Goal: Find specific page/section: Find specific page/section

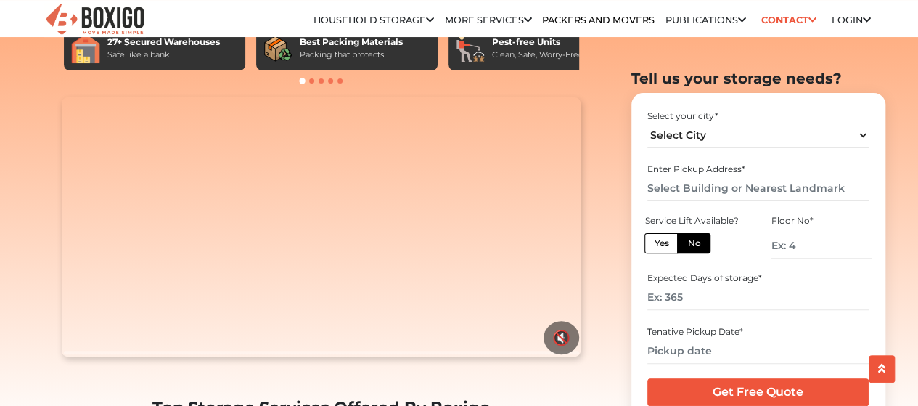
scroll to position [165, 0]
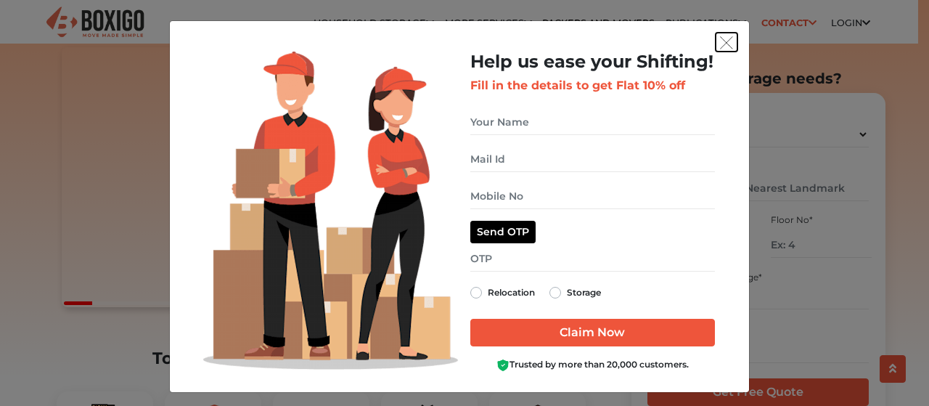
click at [727, 42] on button "get free quote dialog" at bounding box center [727, 42] width 22 height 19
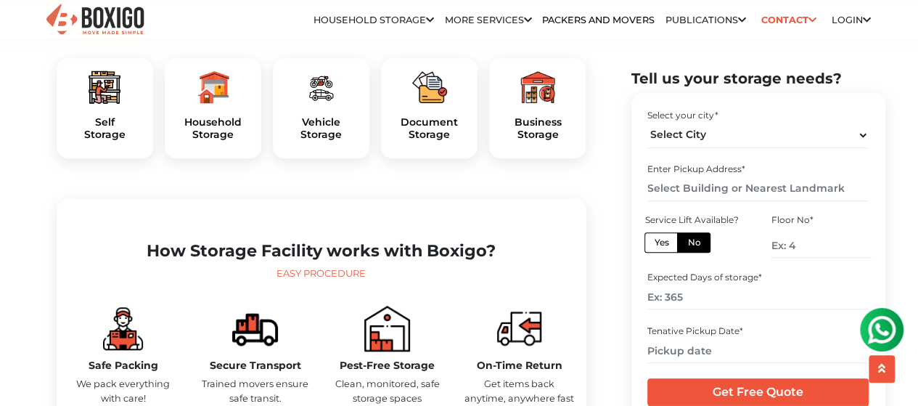
scroll to position [494, 0]
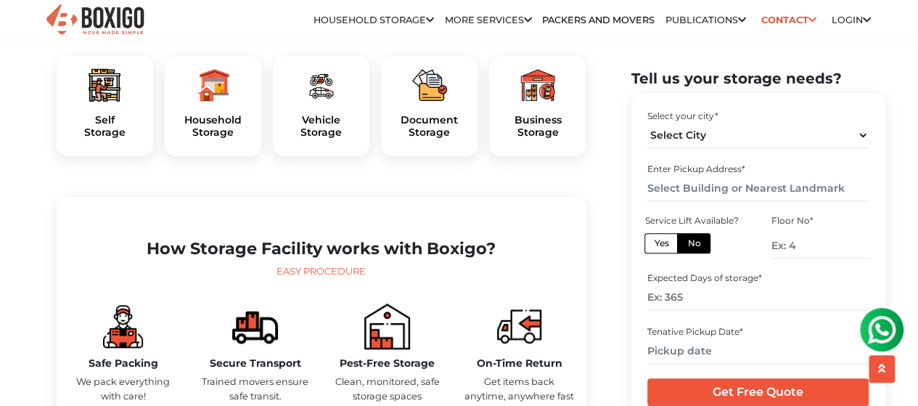
click at [511, 102] on div at bounding box center [537, 84] width 73 height 35
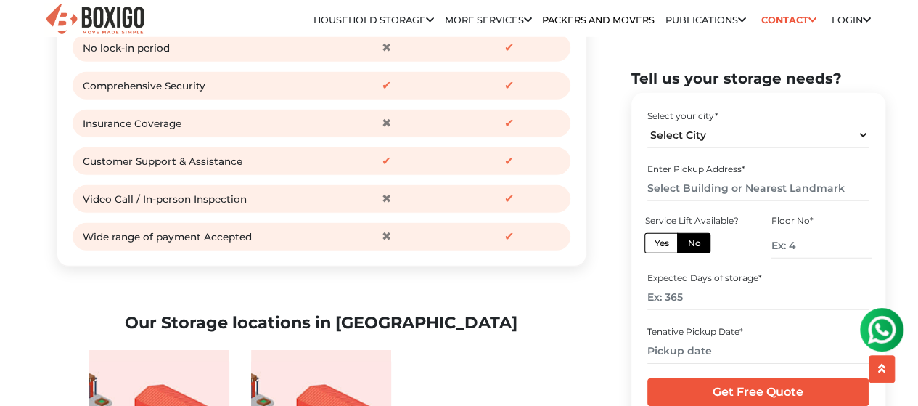
scroll to position [2143, 0]
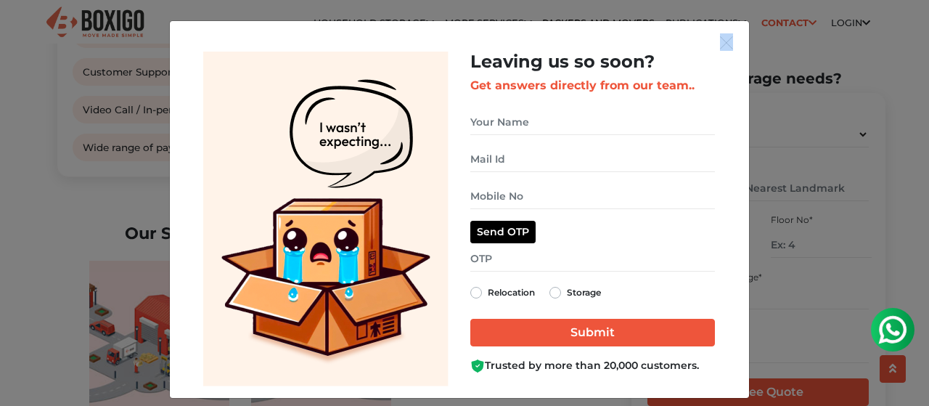
drag, startPoint x: 736, startPoint y: 34, endPoint x: 718, endPoint y: 46, distance: 21.5
click at [718, 46] on div "Leaving us so soon? Get answers directly from our team.. Relocation Storage" at bounding box center [459, 209] width 579 height 377
click at [720, 46] on img "get free quote dialog" at bounding box center [726, 42] width 13 height 13
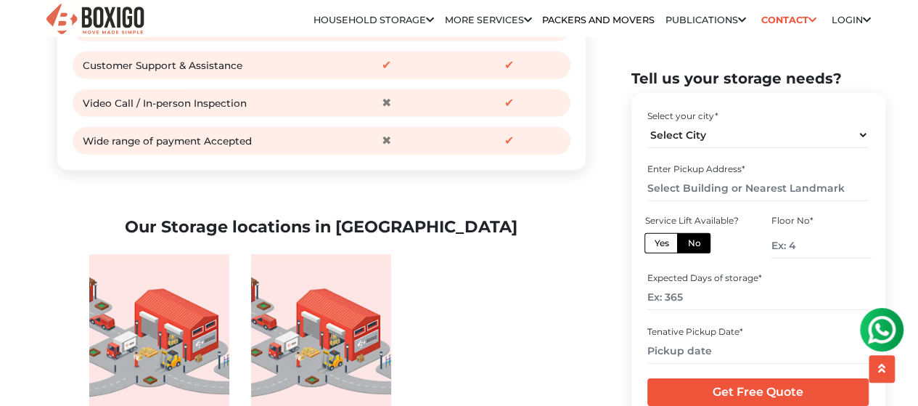
click at [0, 0] on link "Business Storage in [GEOGRAPHIC_DATA]" at bounding box center [0, 0] width 0 height 0
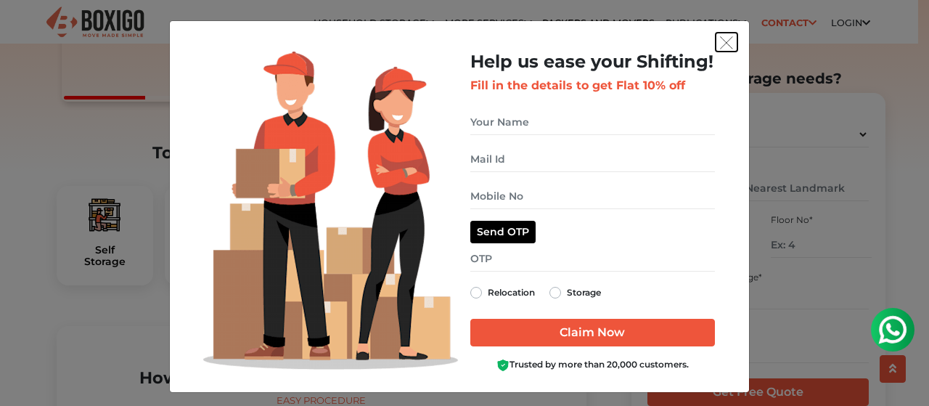
click at [720, 33] on button "get free quote dialog" at bounding box center [727, 42] width 22 height 19
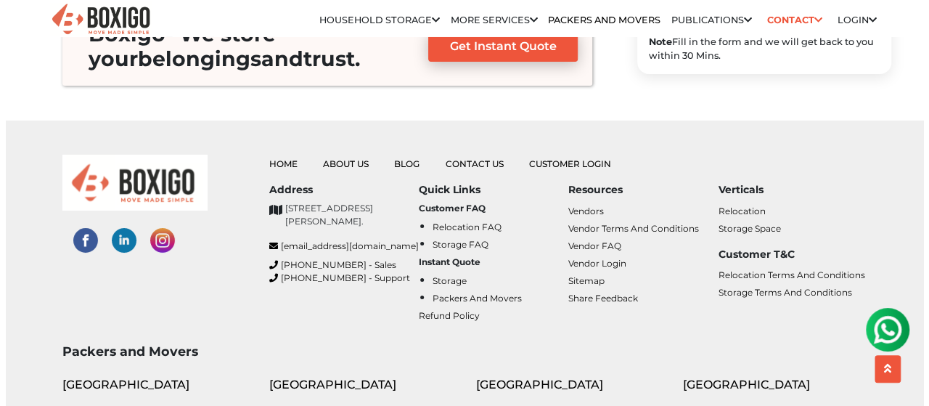
scroll to position [5388, 0]
